Goal: Navigation & Orientation: Find specific page/section

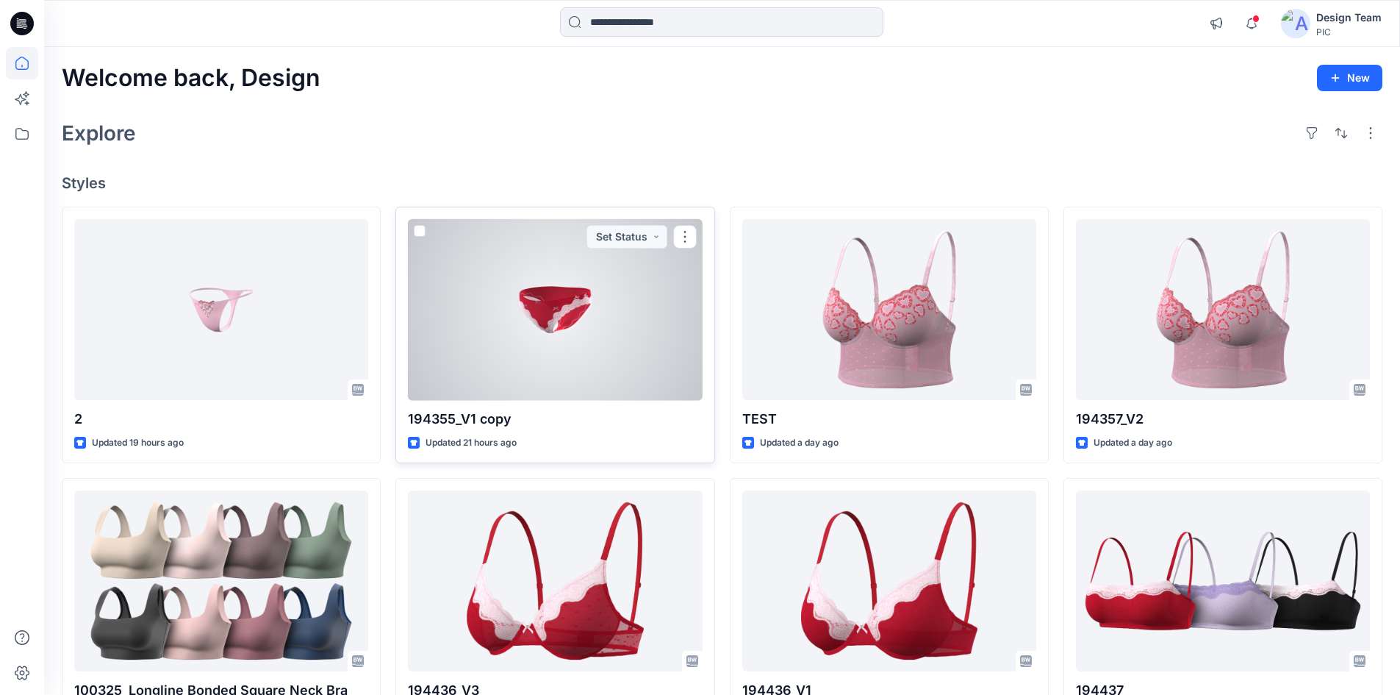
click at [594, 357] on div at bounding box center [555, 310] width 294 height 182
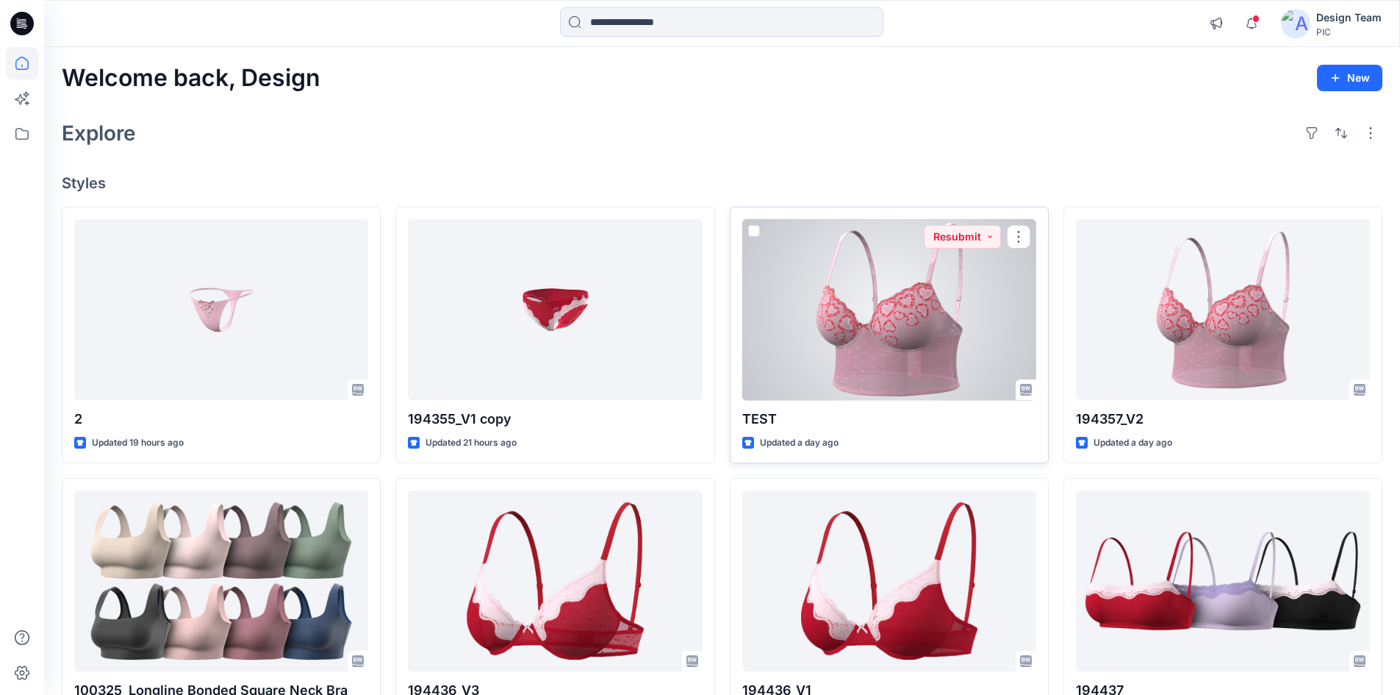
click at [868, 312] on div at bounding box center [889, 310] width 294 height 182
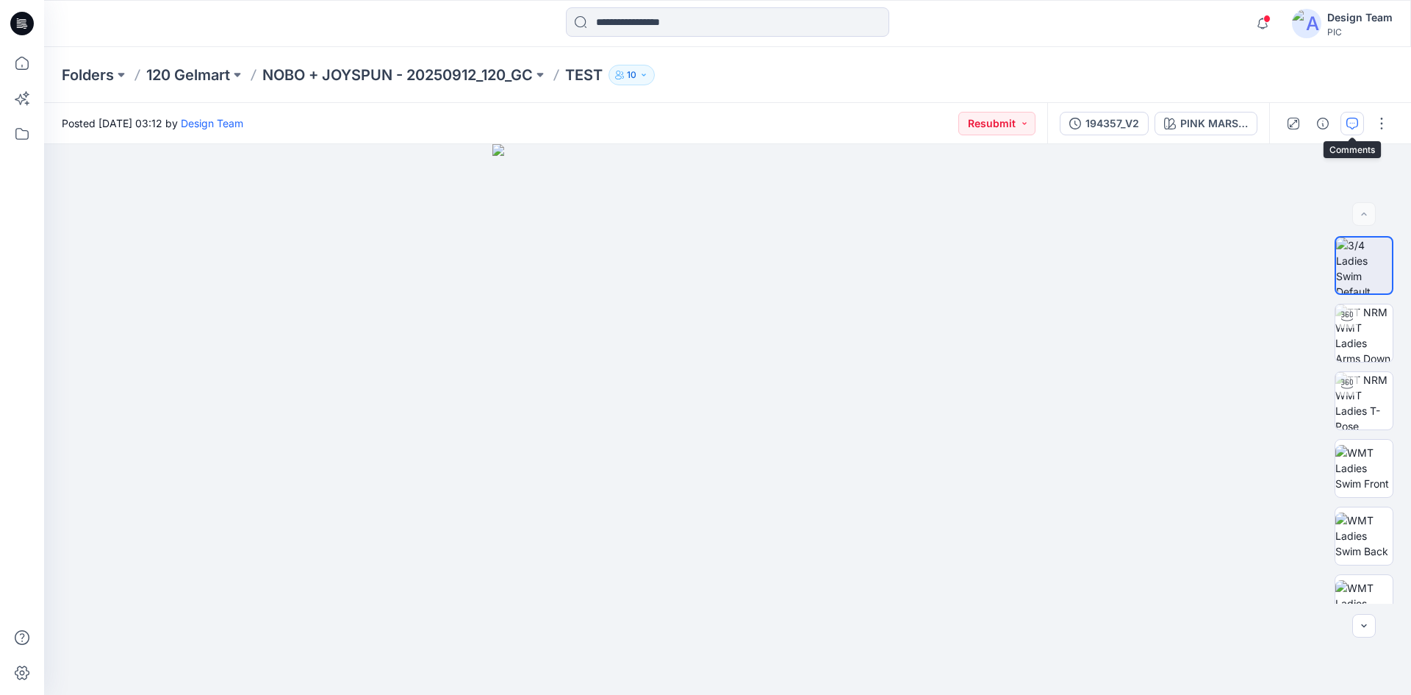
click at [1350, 127] on icon "button" at bounding box center [1352, 124] width 12 height 12
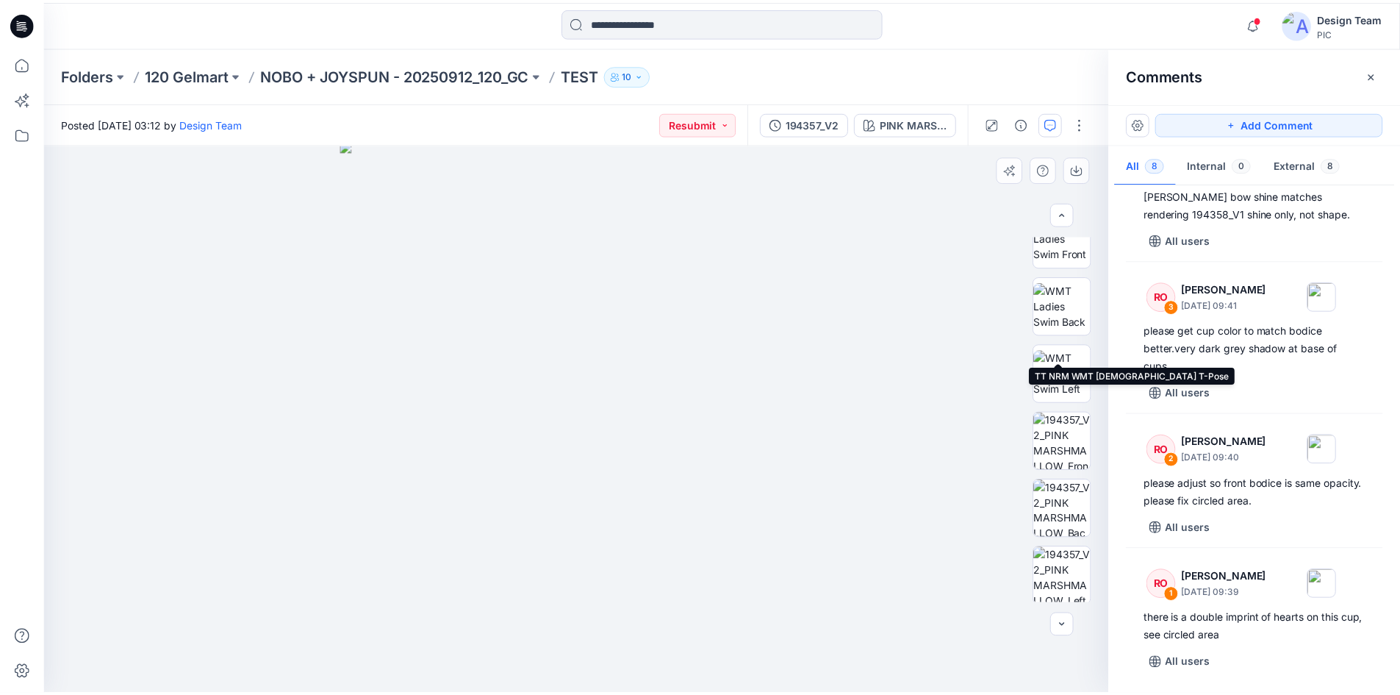
scroll to position [232, 0]
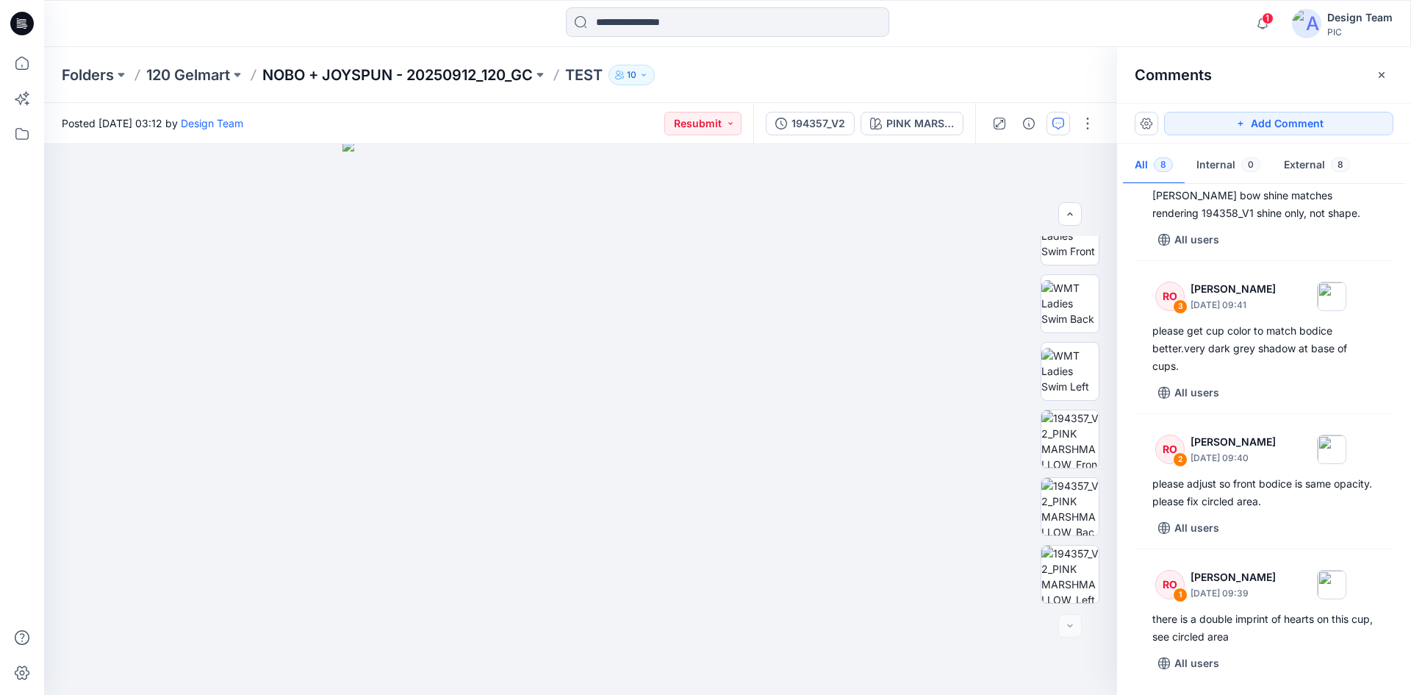
click at [463, 73] on p "NOBO + JOYSPUN - 20250912_120_GC" at bounding box center [397, 75] width 270 height 21
